Goal: Check status: Check status

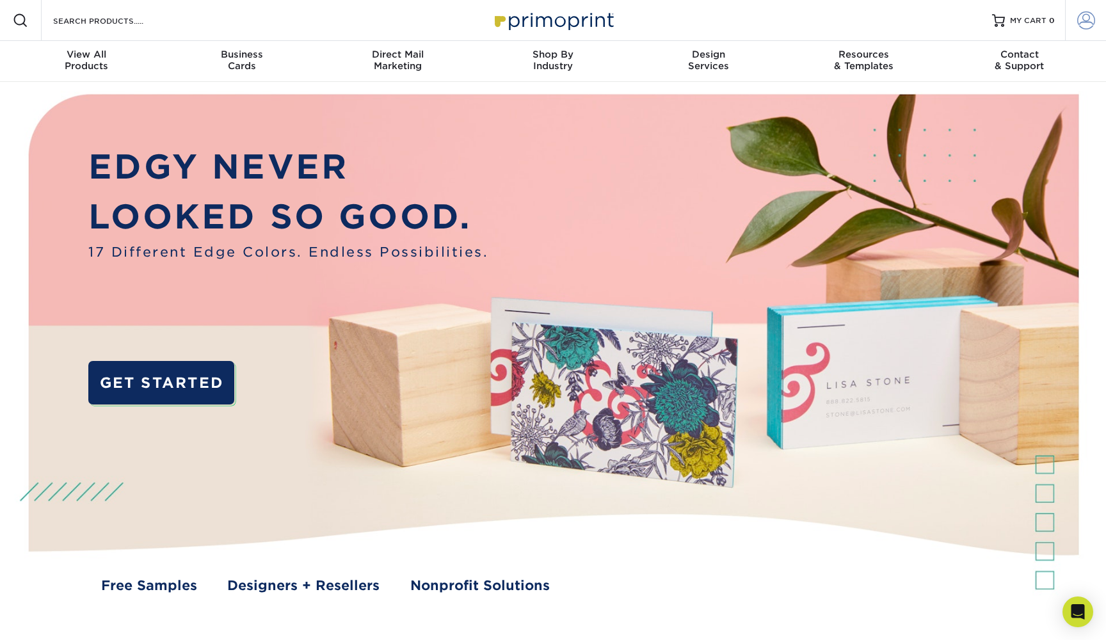
click at [1086, 20] on span at bounding box center [1086, 21] width 18 height 18
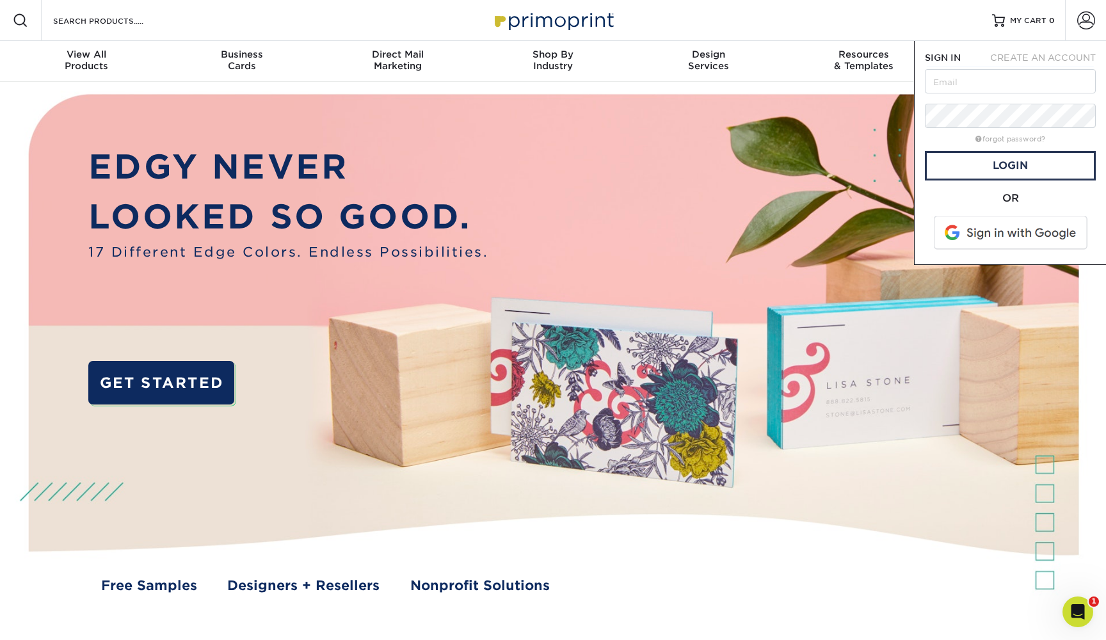
click at [965, 255] on div "SIGN IN CREATE AN ACCOUNT forgot password? All fields are required. Login OR SI…" at bounding box center [1010, 153] width 192 height 224
click at [976, 238] on span at bounding box center [1011, 232] width 163 height 33
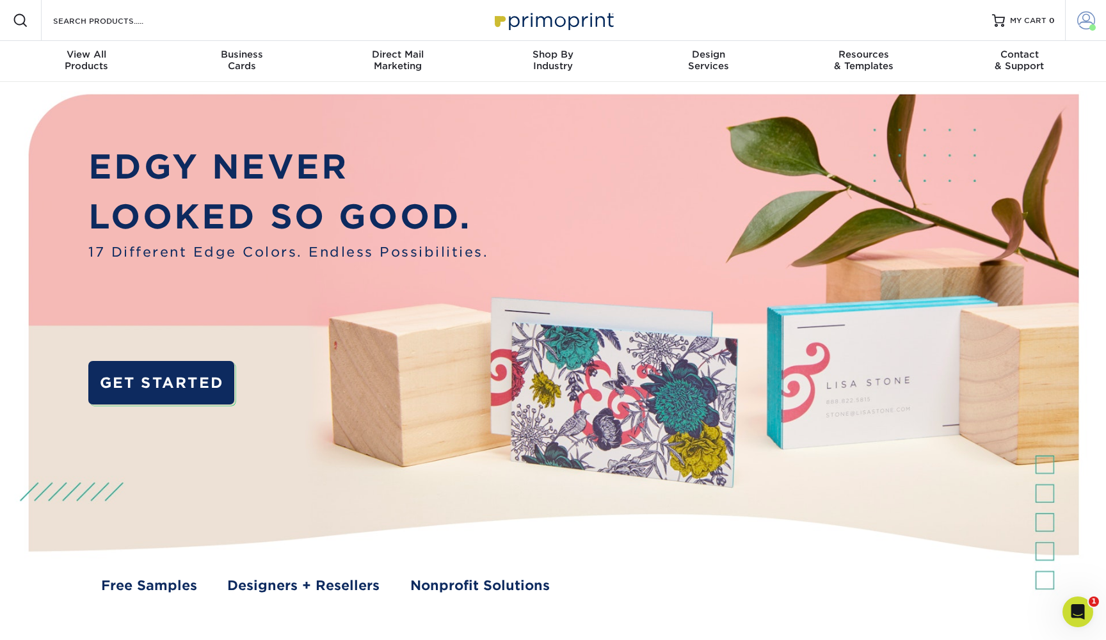
click at [1084, 31] on link "Account" at bounding box center [1085, 20] width 41 height 41
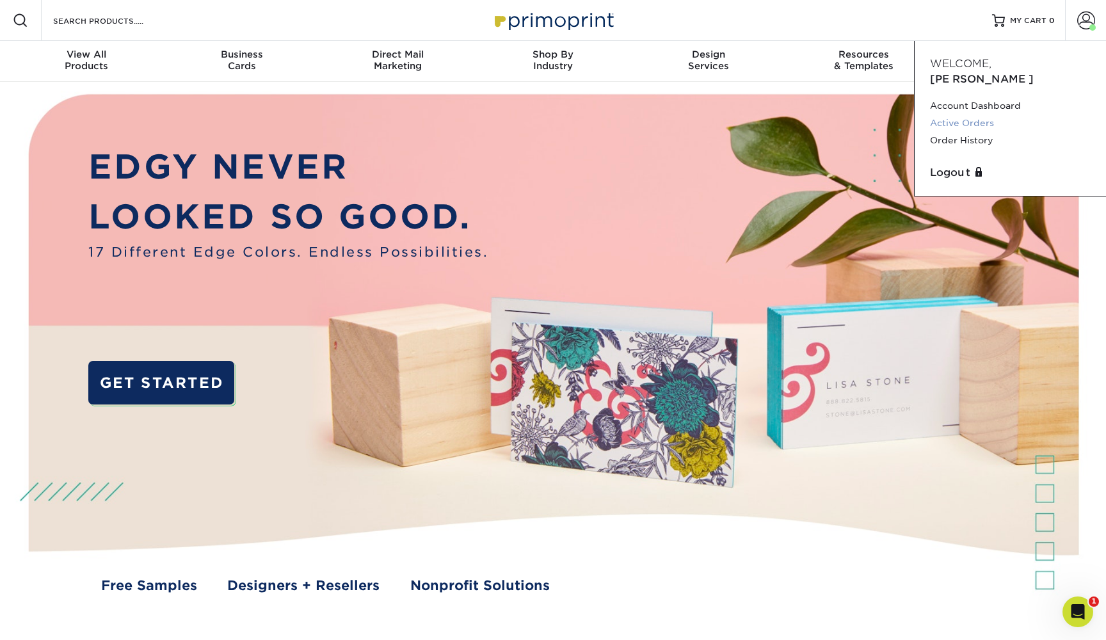
click at [975, 115] on link "Active Orders" at bounding box center [1010, 123] width 161 height 17
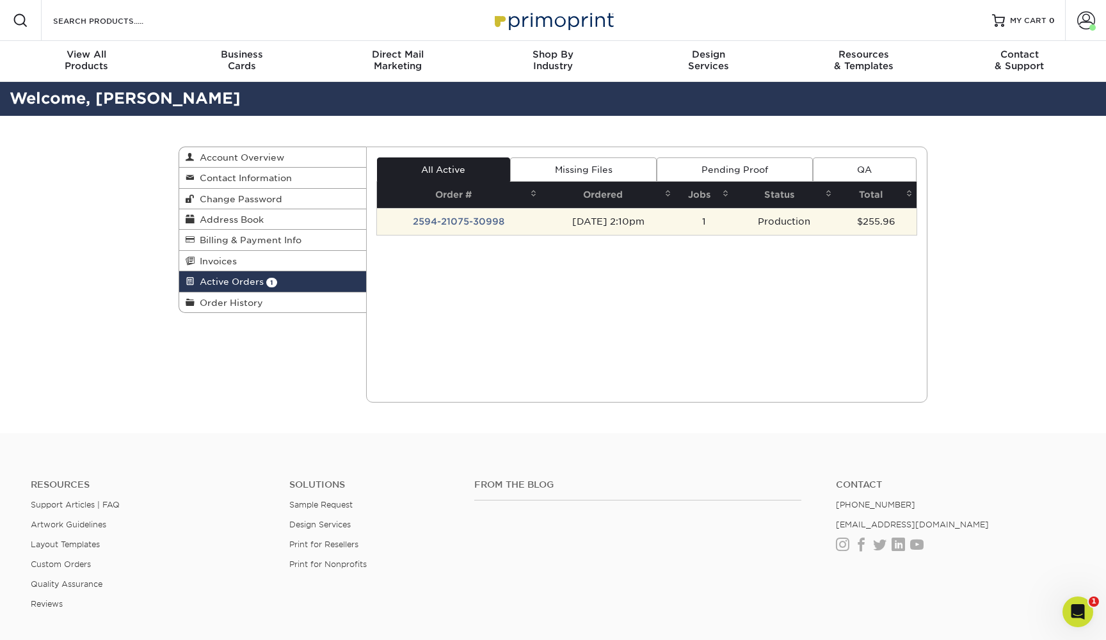
click at [465, 231] on td "2594-21075-30998" at bounding box center [459, 221] width 165 height 27
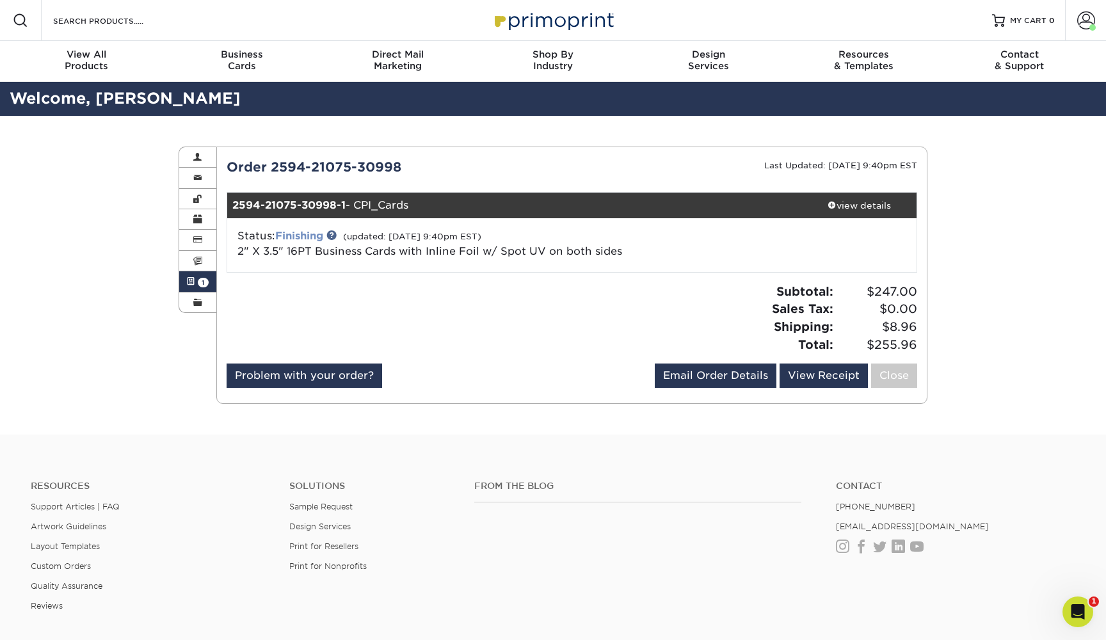
click at [315, 234] on link "Finishing" at bounding box center [299, 236] width 48 height 12
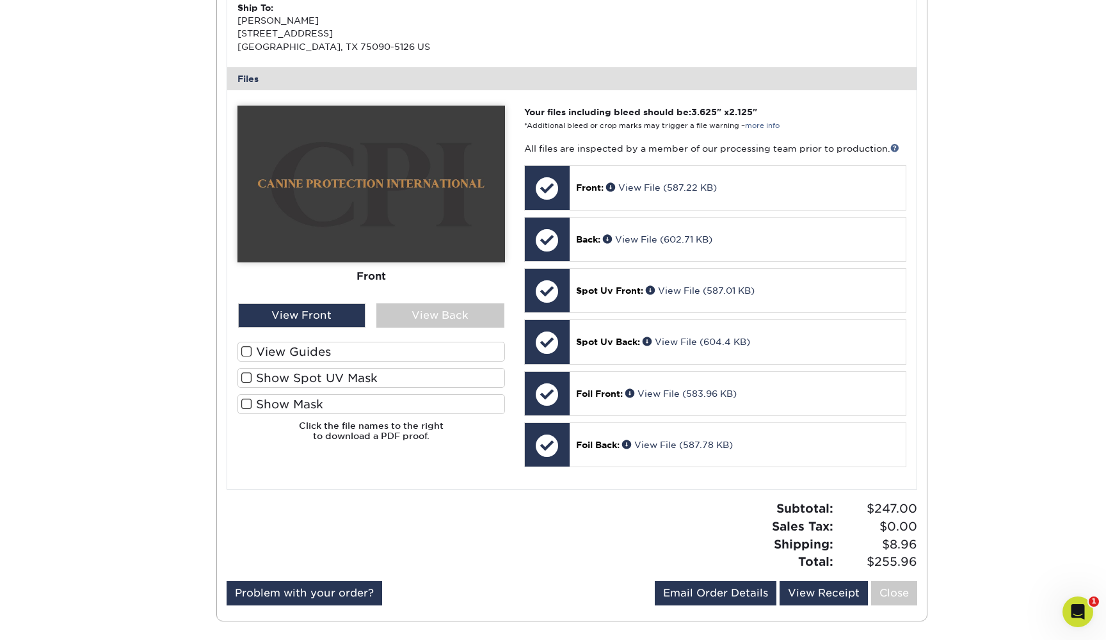
scroll to position [398, 0]
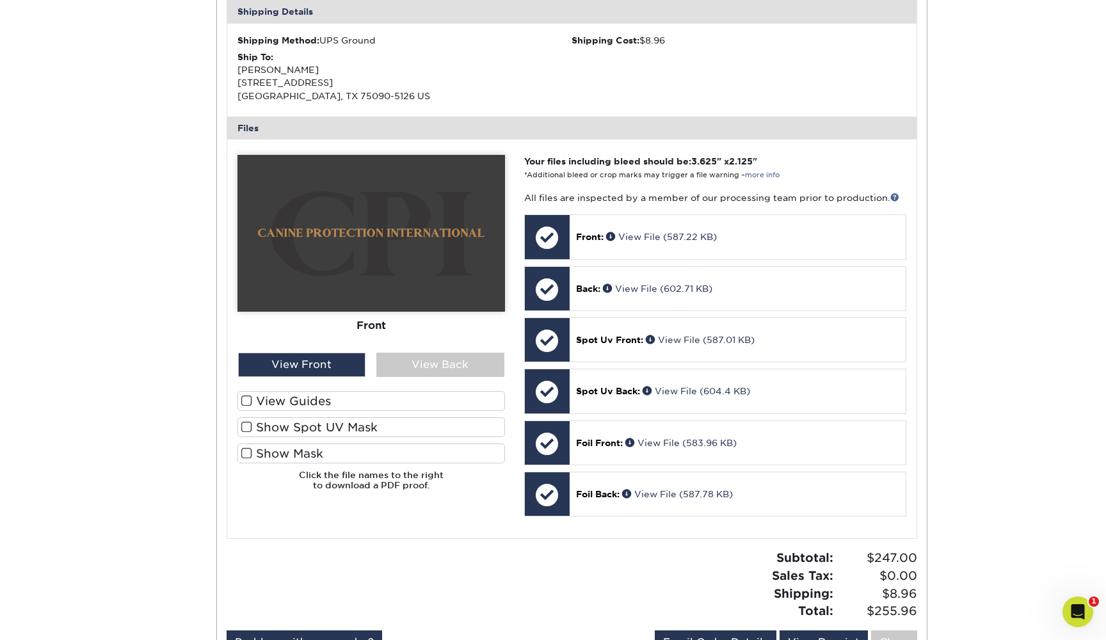
click at [319, 391] on label "View Guides" at bounding box center [372, 401] width 268 height 20
click at [0, 0] on input "View Guides" at bounding box center [0, 0] width 0 height 0
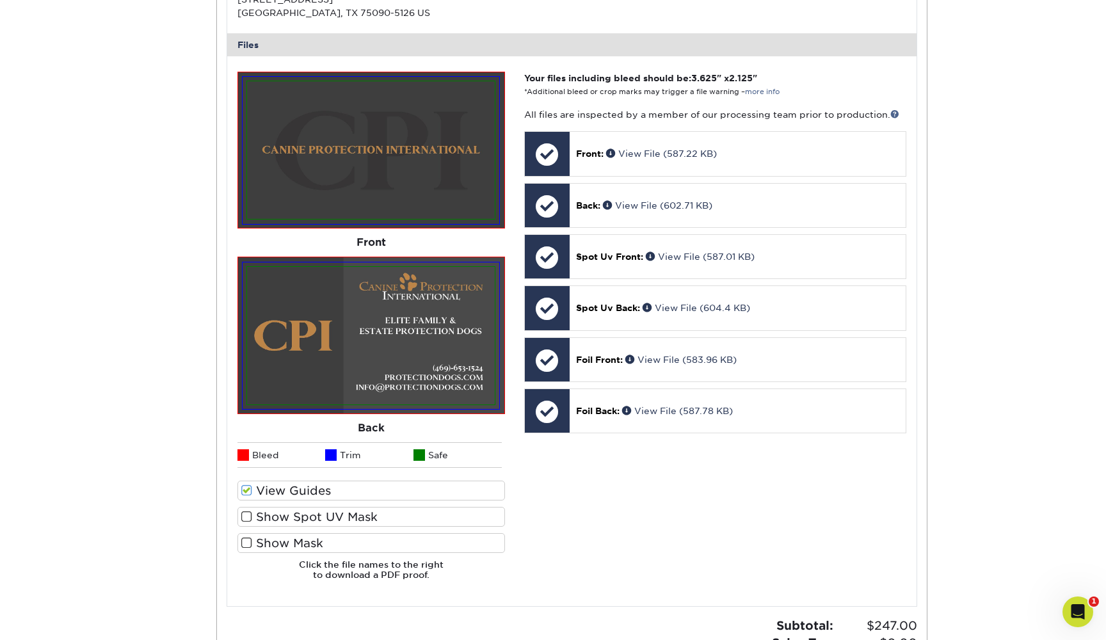
scroll to position [482, 0]
click at [298, 506] on label "Show Spot UV Mask" at bounding box center [372, 516] width 268 height 20
click at [0, 0] on input "Show Spot UV Mask" at bounding box center [0, 0] width 0 height 0
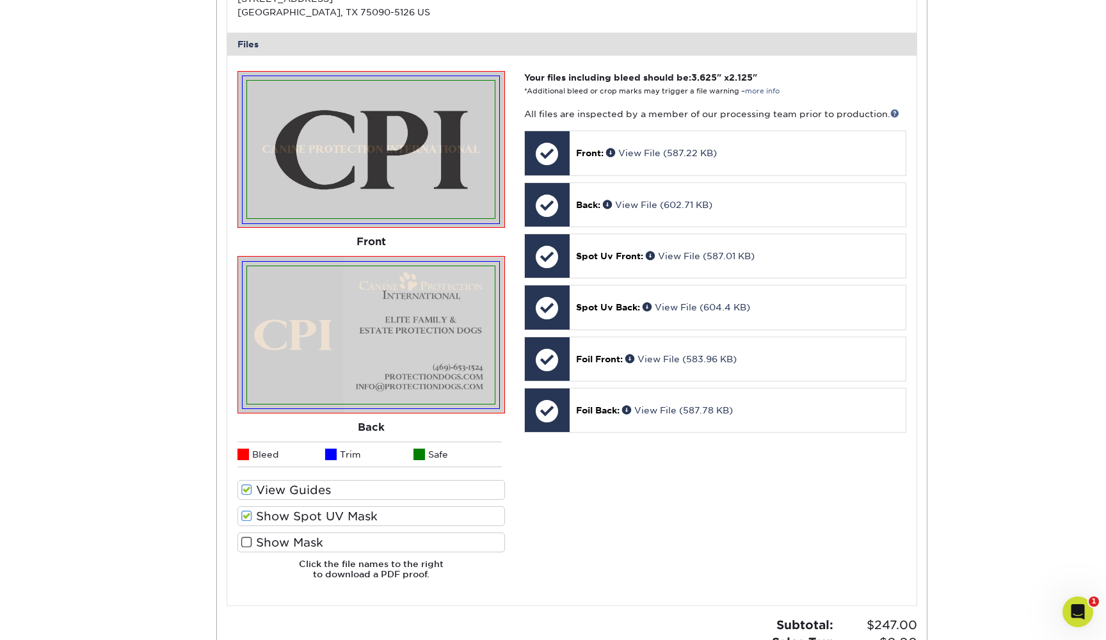
click at [298, 508] on label "Show Spot UV Mask" at bounding box center [372, 516] width 268 height 20
click at [0, 0] on input "Show Spot UV Mask" at bounding box center [0, 0] width 0 height 0
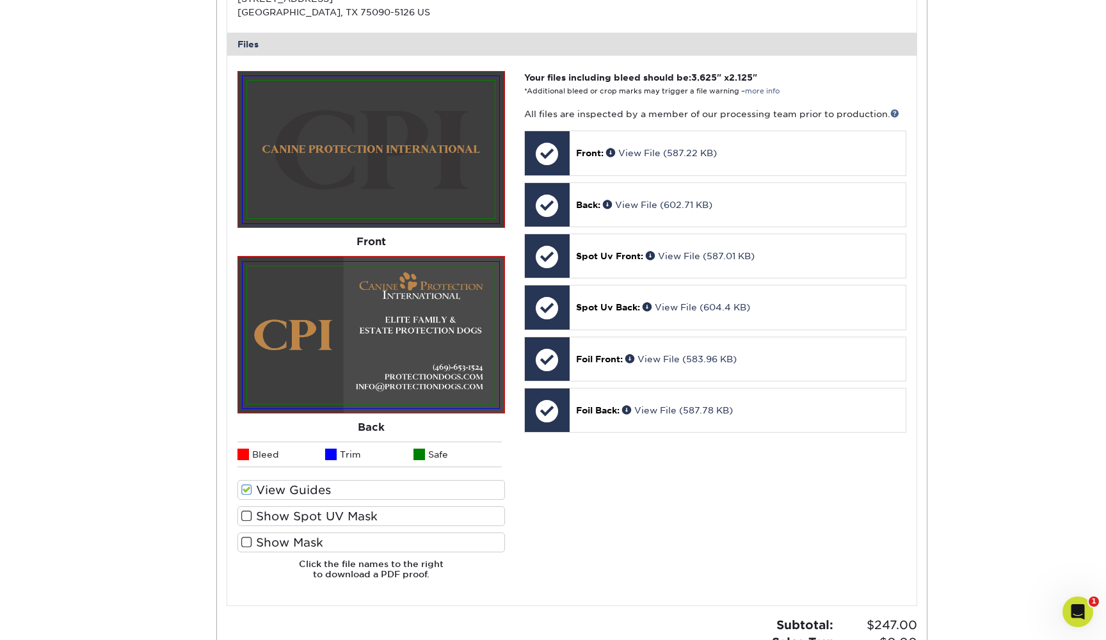
click at [287, 534] on label "Show Mask" at bounding box center [372, 543] width 268 height 20
click at [0, 0] on input "Show Mask" at bounding box center [0, 0] width 0 height 0
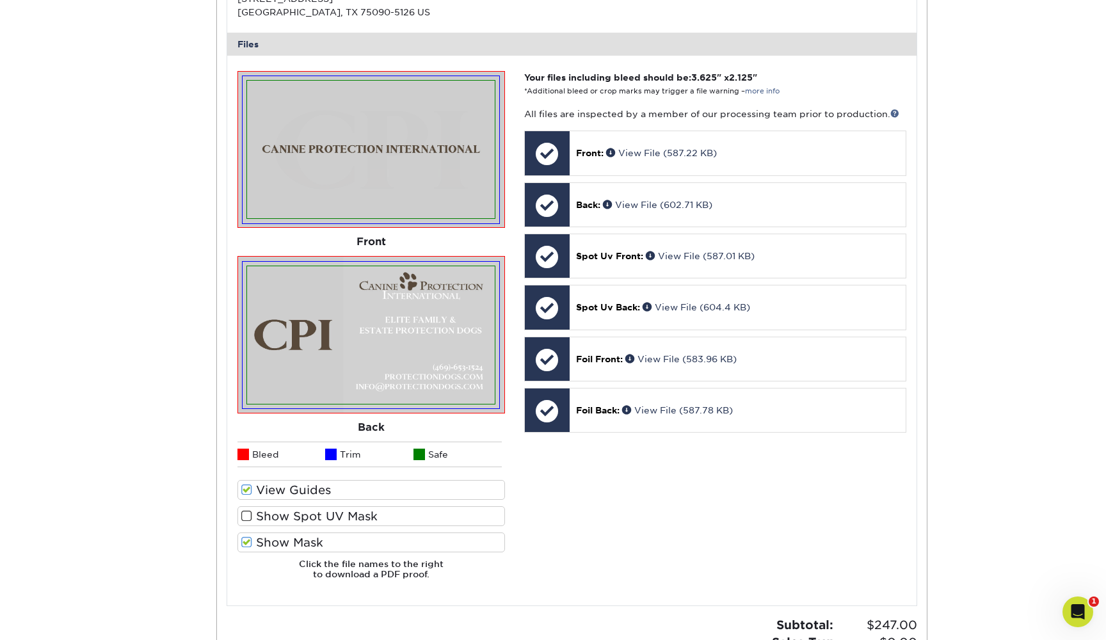
click at [284, 542] on label "Show Mask" at bounding box center [372, 543] width 268 height 20
click at [0, 0] on input "Show Mask" at bounding box center [0, 0] width 0 height 0
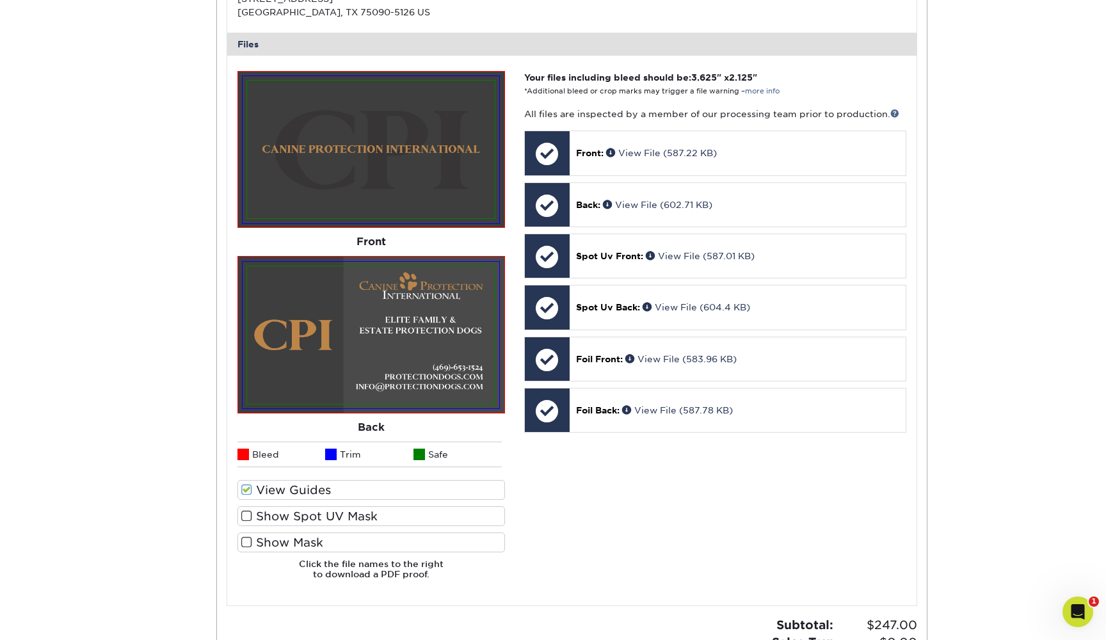
click at [284, 542] on label "Show Mask" at bounding box center [372, 543] width 268 height 20
click at [0, 0] on input "Show Mask" at bounding box center [0, 0] width 0 height 0
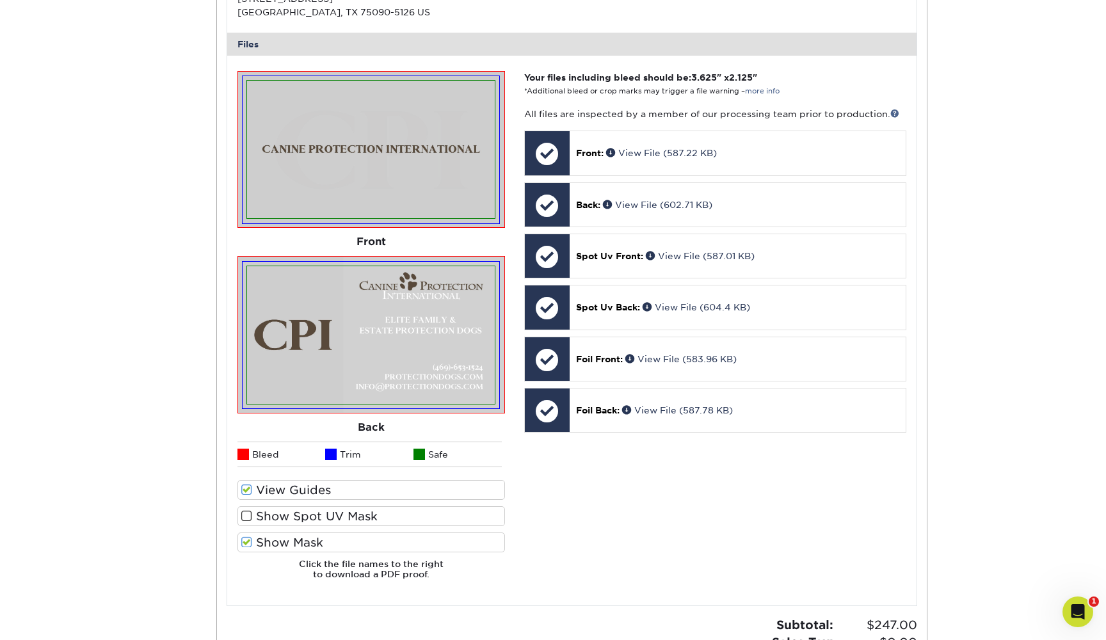
click at [286, 536] on label "Show Mask" at bounding box center [372, 543] width 268 height 20
click at [0, 0] on input "Show Mask" at bounding box center [0, 0] width 0 height 0
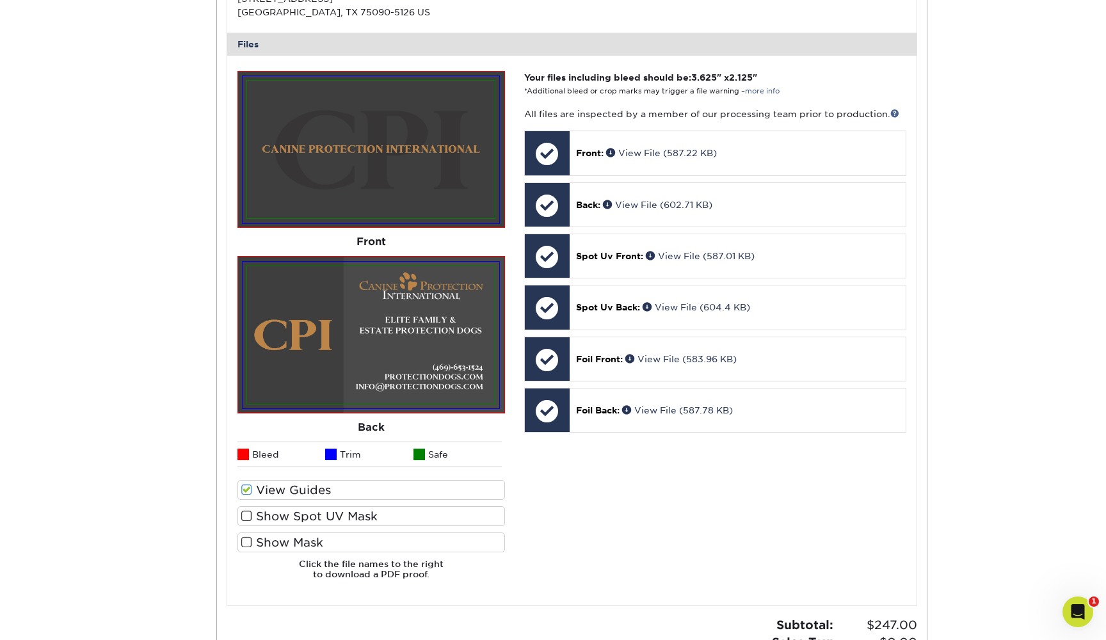
click at [296, 509] on label "Show Spot UV Mask" at bounding box center [372, 516] width 268 height 20
click at [0, 0] on input "Show Spot UV Mask" at bounding box center [0, 0] width 0 height 0
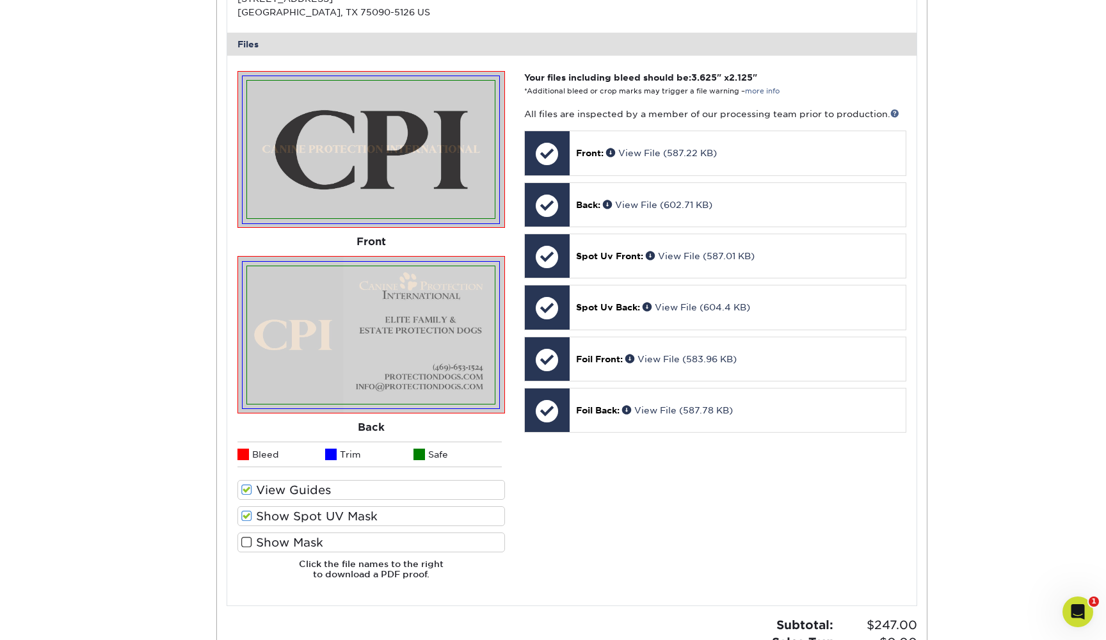
click at [296, 509] on label "Show Spot UV Mask" at bounding box center [372, 516] width 268 height 20
click at [0, 0] on input "Show Spot UV Mask" at bounding box center [0, 0] width 0 height 0
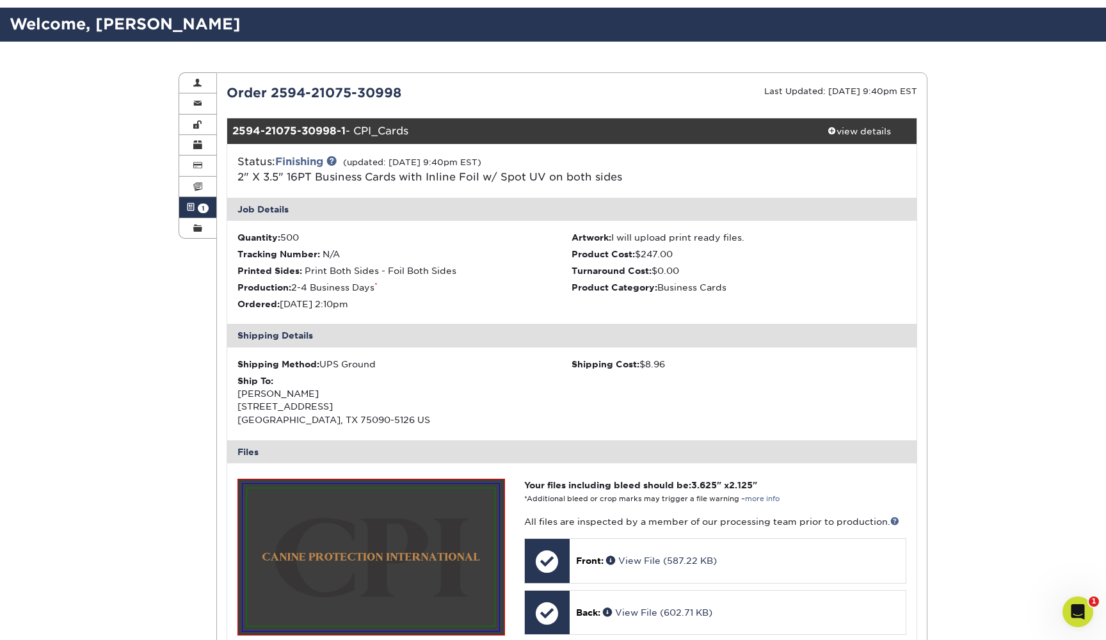
scroll to position [67, 0]
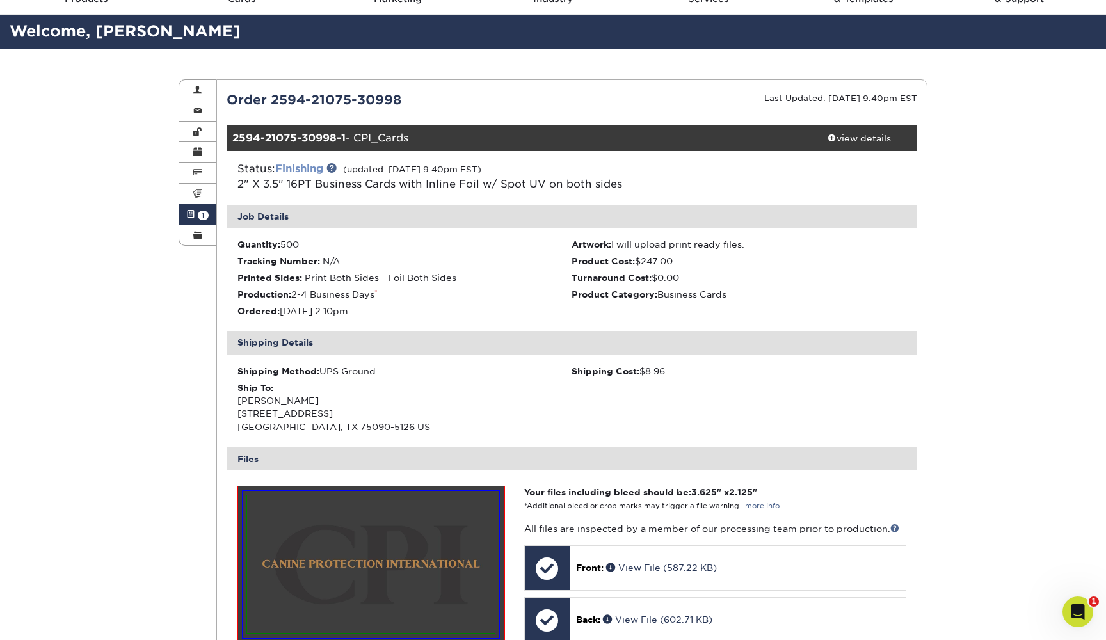
click at [318, 169] on link "Finishing" at bounding box center [299, 169] width 48 height 12
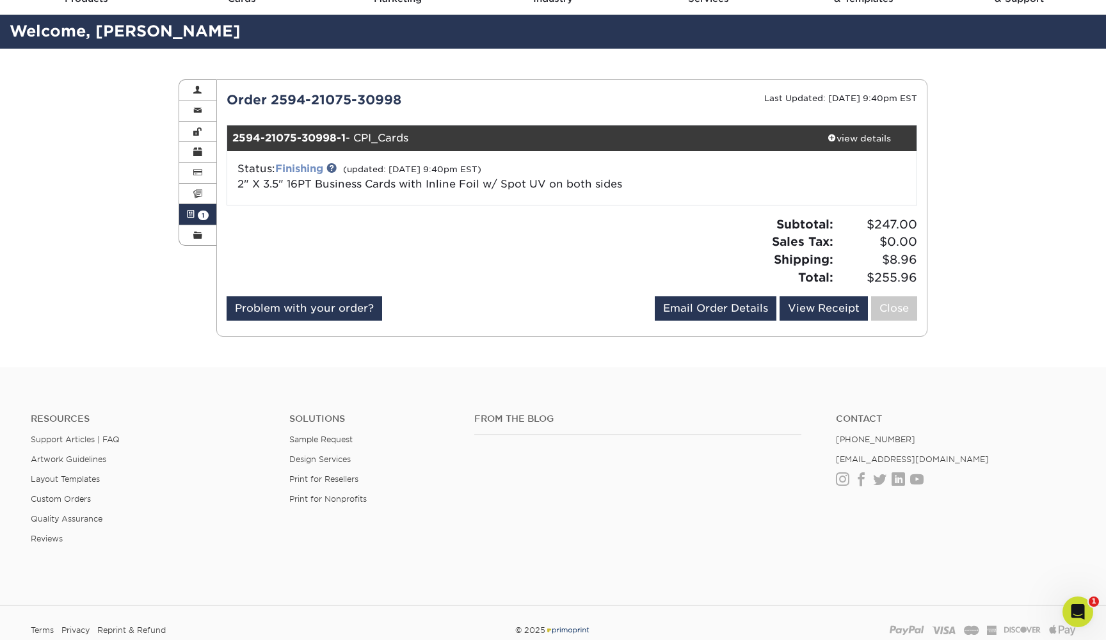
click at [318, 169] on link "Finishing" at bounding box center [299, 169] width 48 height 12
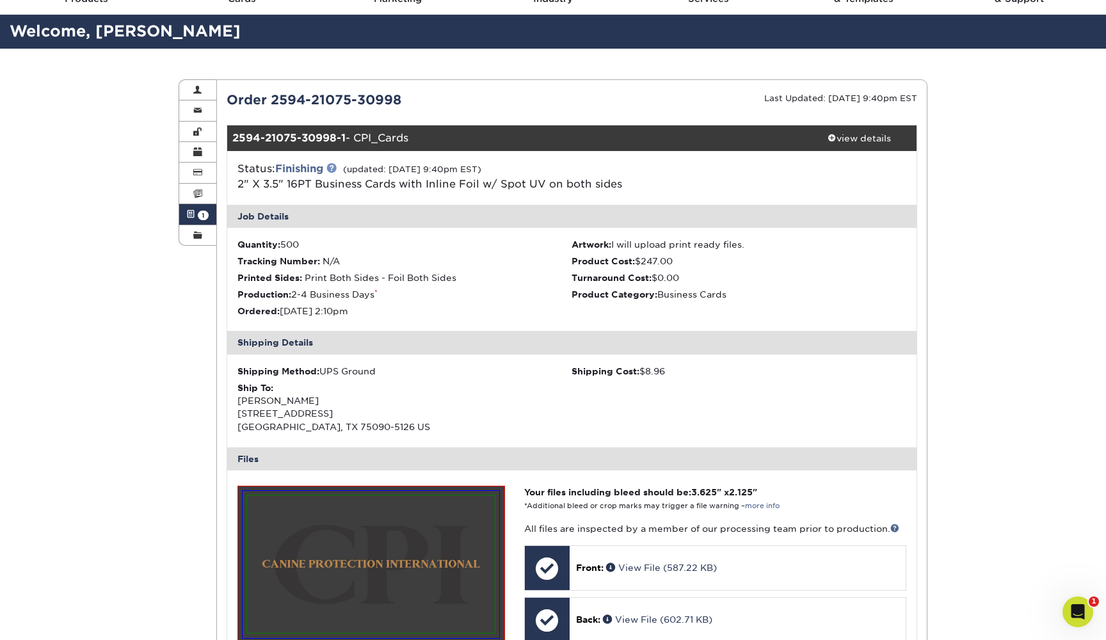
click at [334, 170] on link at bounding box center [331, 168] width 10 height 10
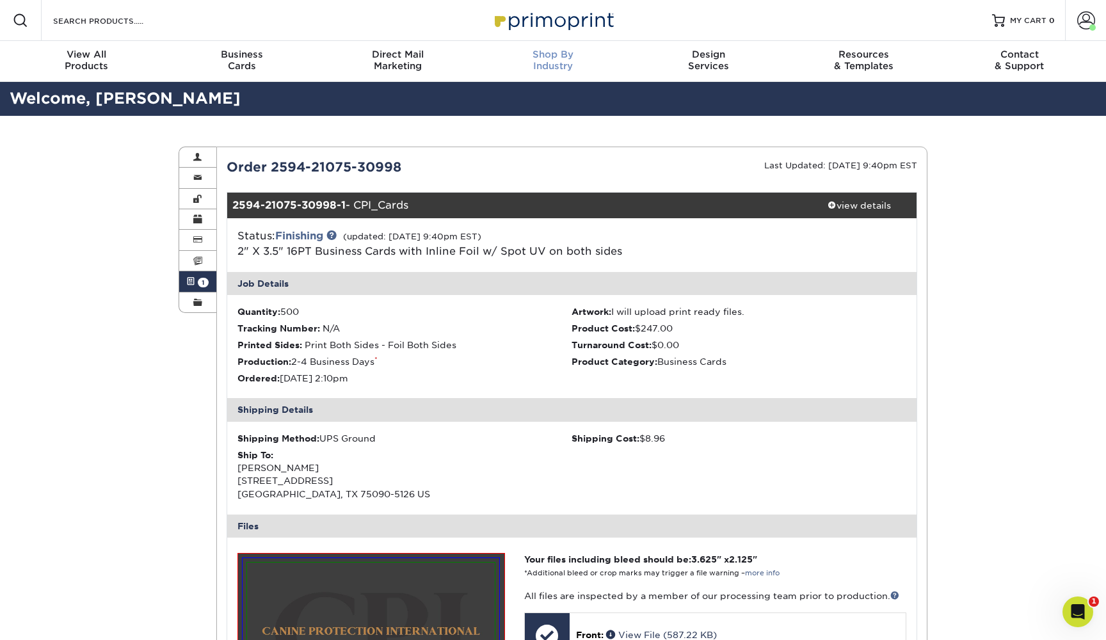
scroll to position [0, 0]
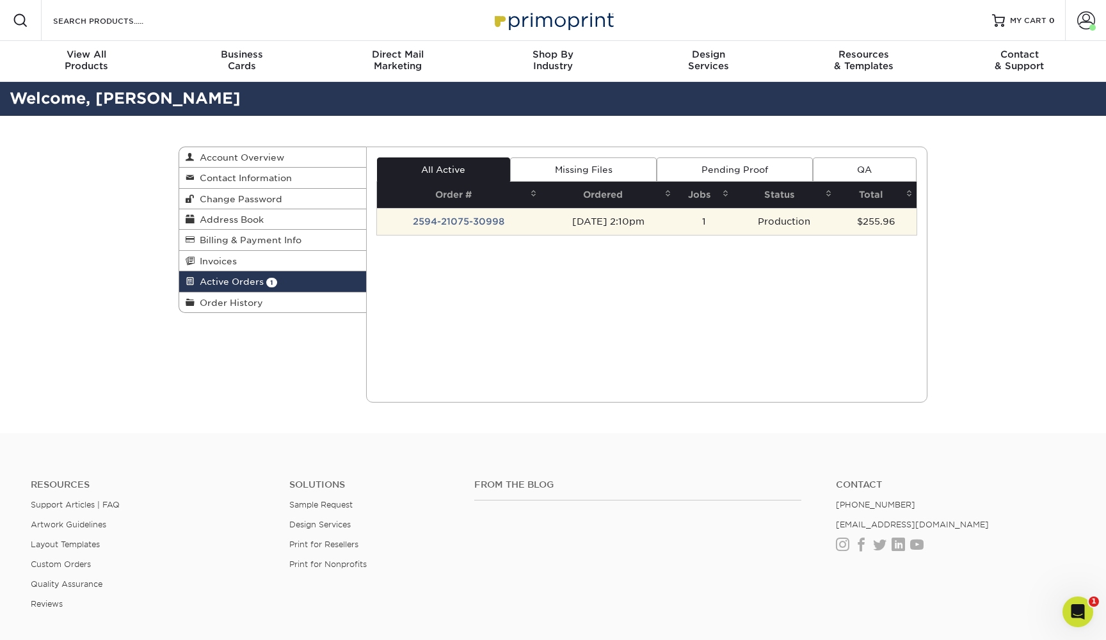
click at [524, 225] on td "2594-21075-30998" at bounding box center [459, 221] width 165 height 27
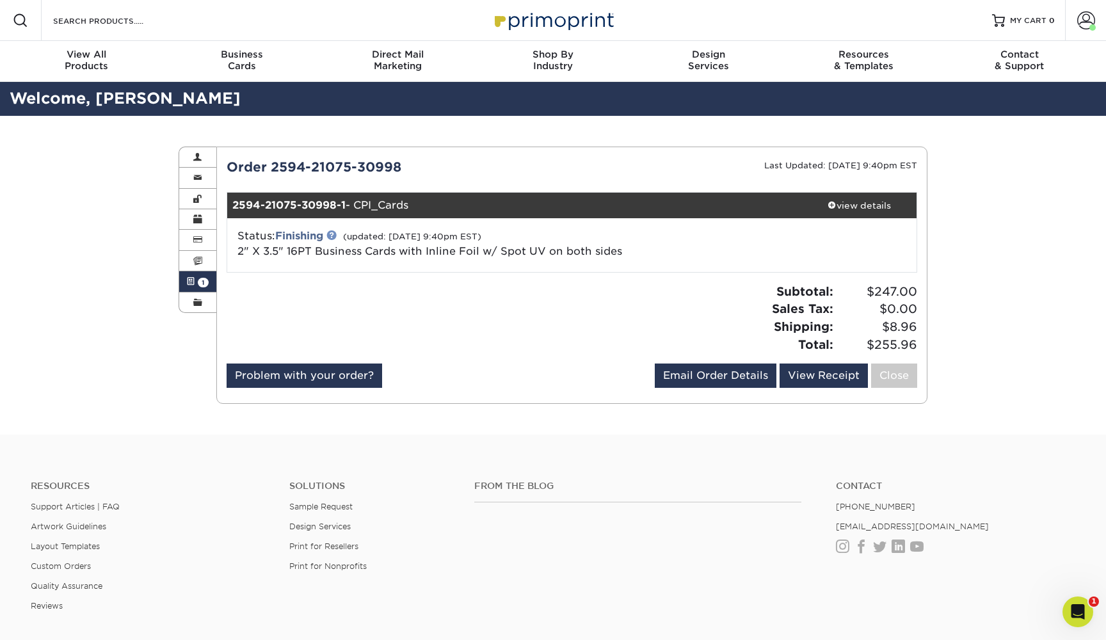
click at [337, 238] on link at bounding box center [331, 235] width 10 height 10
